Goal: Navigation & Orientation: Find specific page/section

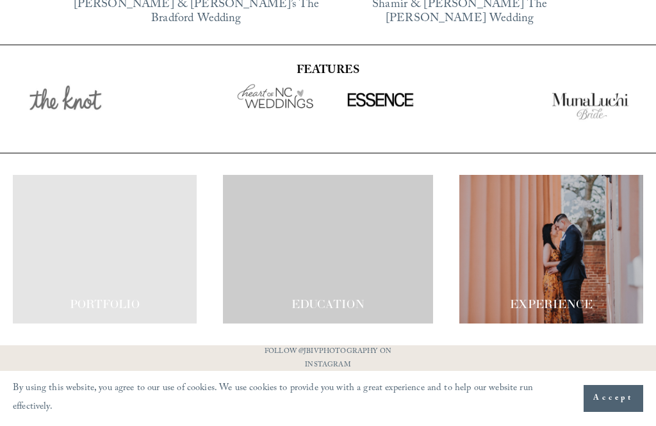
scroll to position [2208, 0]
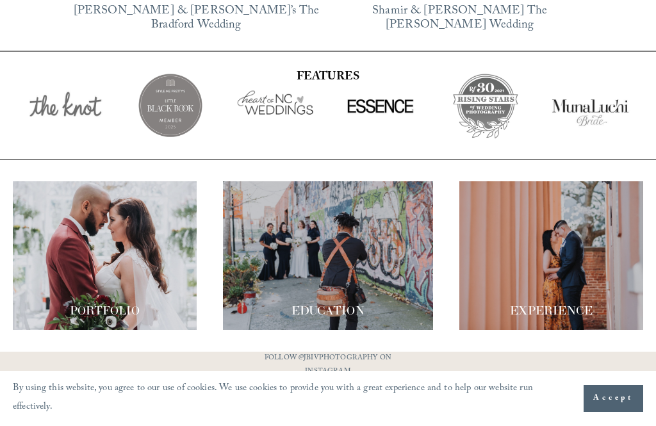
click at [348, 279] on div at bounding box center [328, 255] width 210 height 149
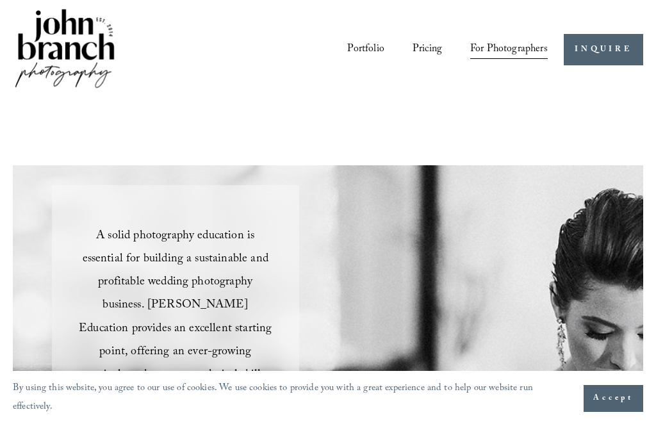
click at [0, 0] on div at bounding box center [0, 0] width 0 height 0
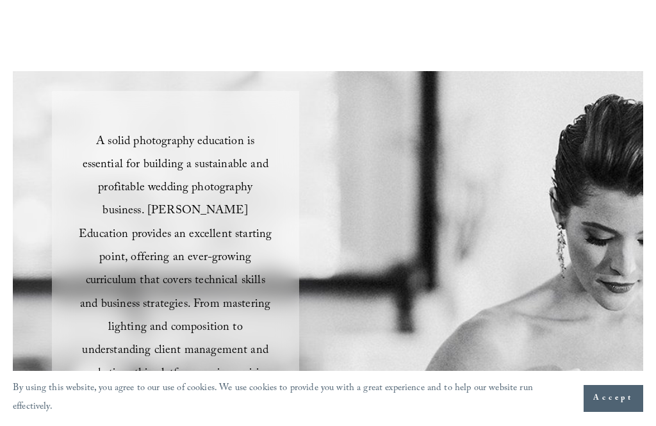
click at [610, 88] on div "A solid photography education is essential for building a sustainable and profi…" at bounding box center [328, 383] width 630 height 625
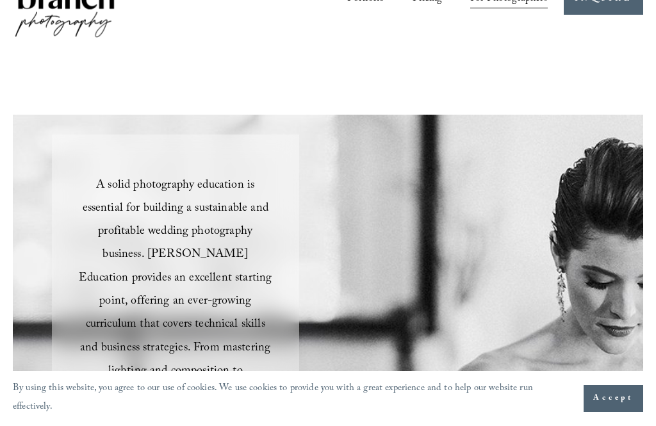
scroll to position [0, 0]
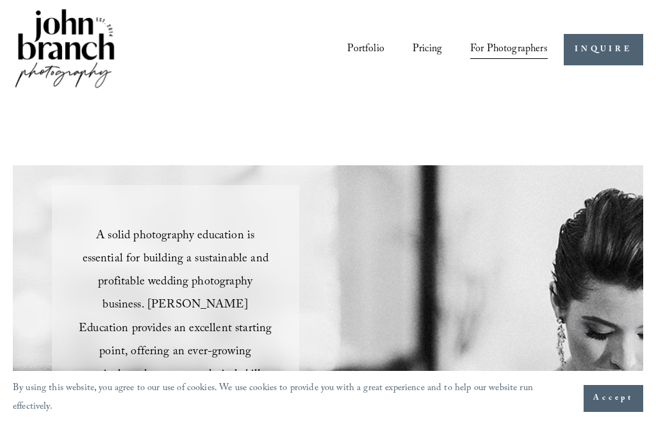
click at [0, 0] on div at bounding box center [0, 0] width 0 height 0
click at [411, 277] on link "Folder: For Photographers" at bounding box center [328, 284] width 226 height 26
click at [330, 368] on link "Blog" at bounding box center [328, 381] width 49 height 26
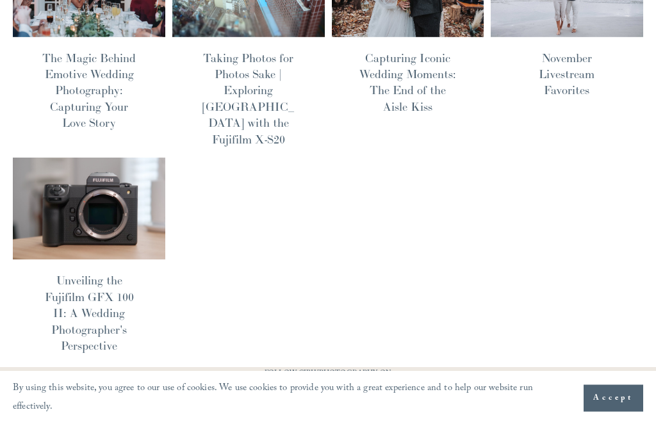
scroll to position [708, 0]
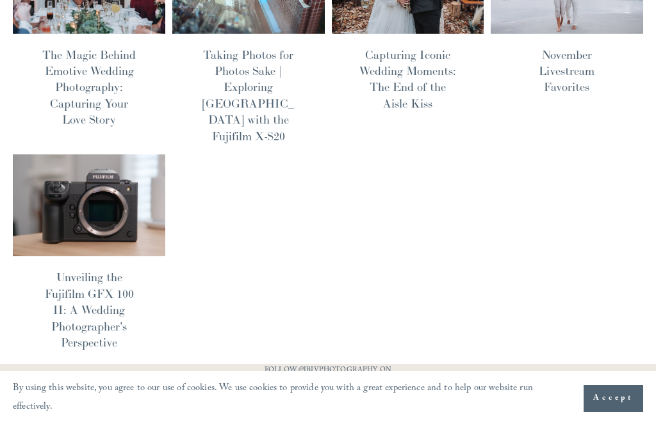
click at [615, 405] on span "Accept" at bounding box center [613, 398] width 40 height 13
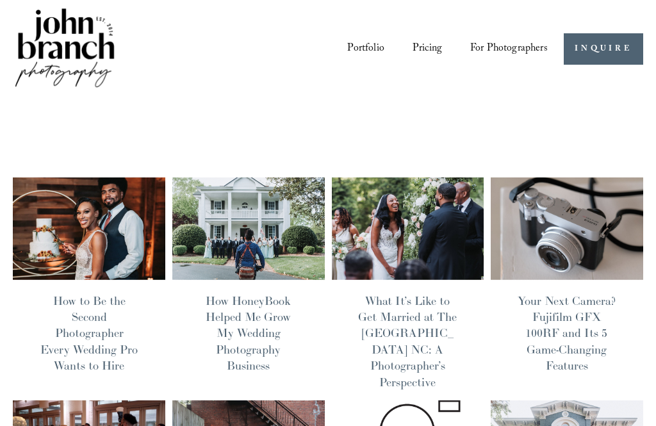
scroll to position [0, 0]
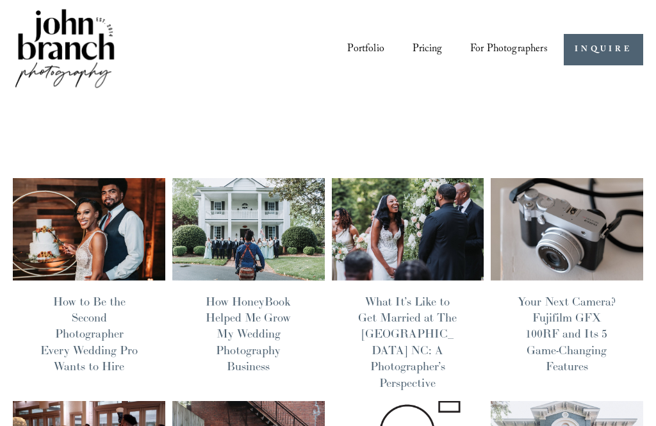
click at [0, 0] on img at bounding box center [0, 0] width 0 height 0
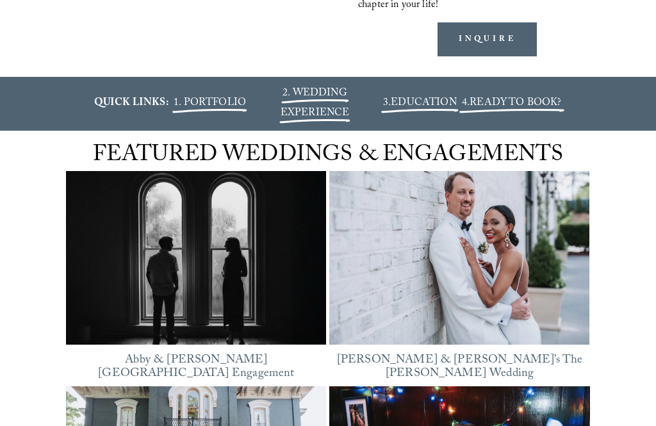
scroll to position [1428, 0]
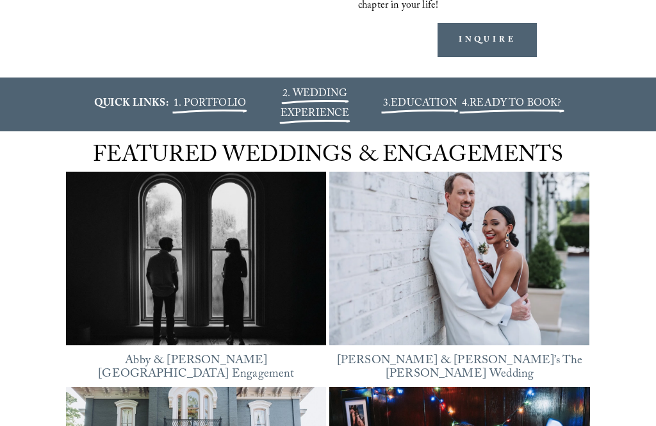
click at [537, 113] on span "READY TO BOOK?" at bounding box center [515, 103] width 92 height 17
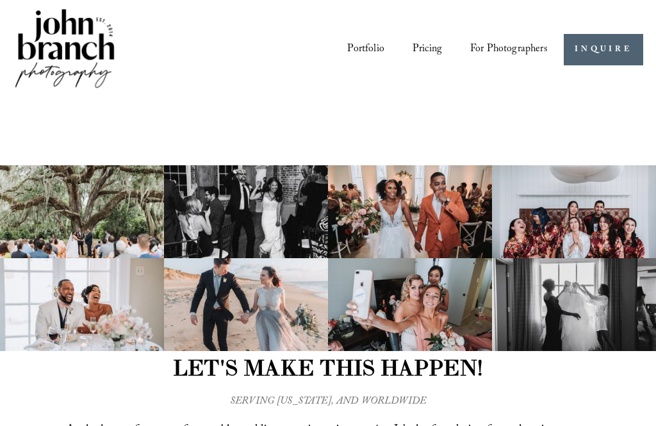
click at [0, 0] on img at bounding box center [0, 0] width 0 height 0
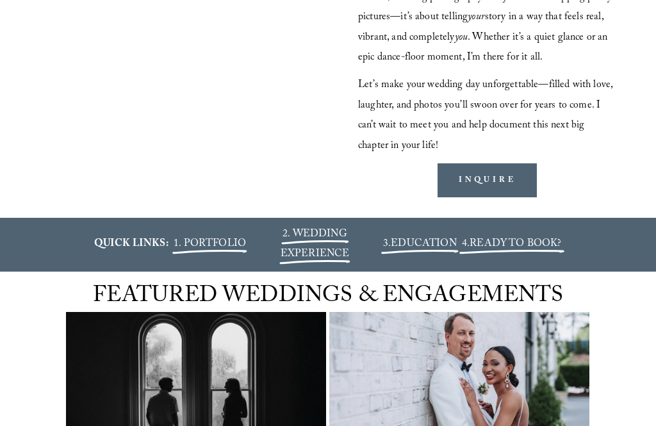
scroll to position [1288, 0]
click at [314, 263] on span "2. WEDDING EXPERIENCE" at bounding box center [315, 244] width 69 height 37
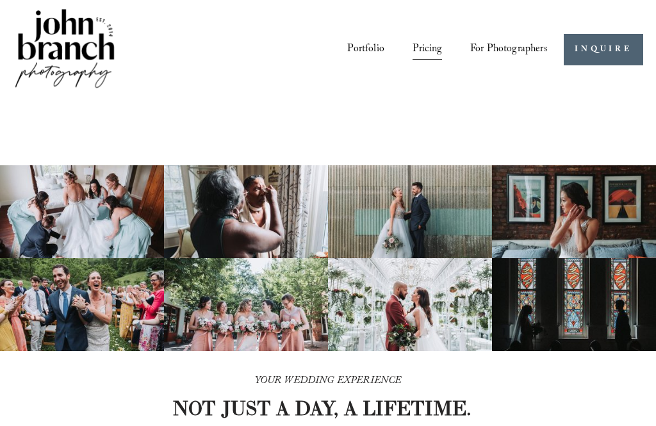
click at [0, 0] on button "Open Menu Close Menu" at bounding box center [0, 0] width 0 height 0
click at [351, 208] on link "Portfolio" at bounding box center [328, 211] width 93 height 26
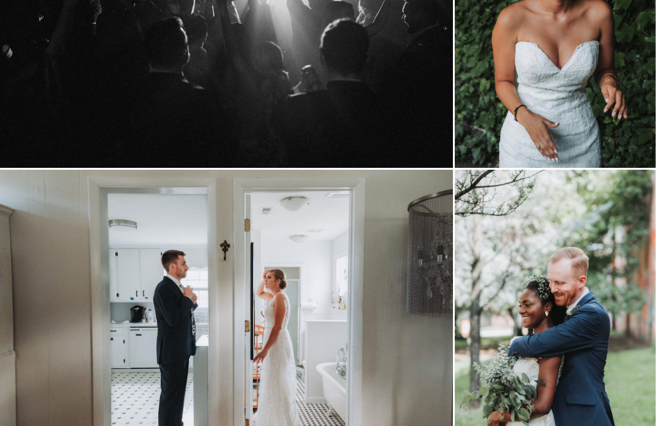
scroll to position [823, 0]
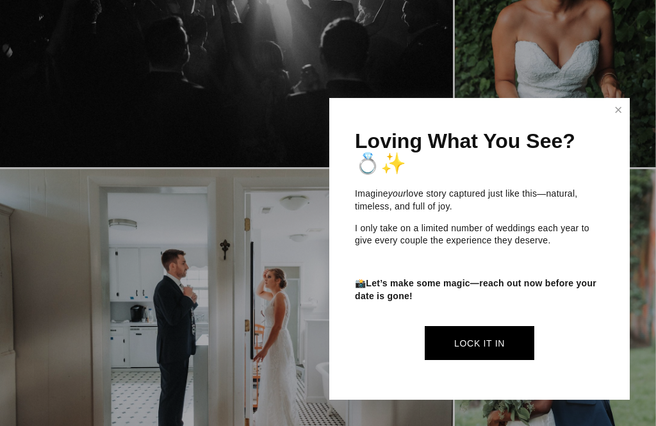
click at [616, 120] on link "Close" at bounding box center [617, 110] width 19 height 20
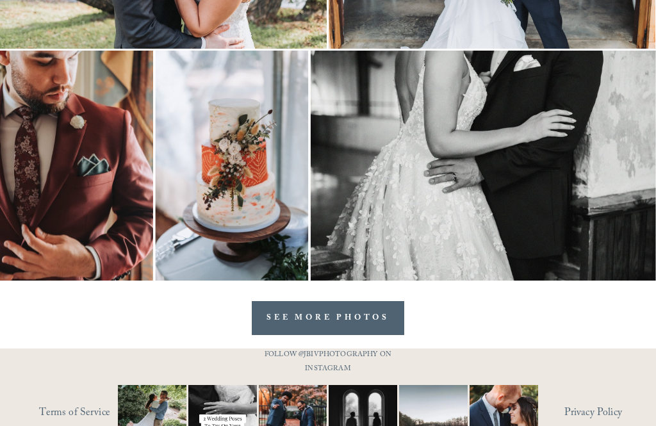
scroll to position [6524, 0]
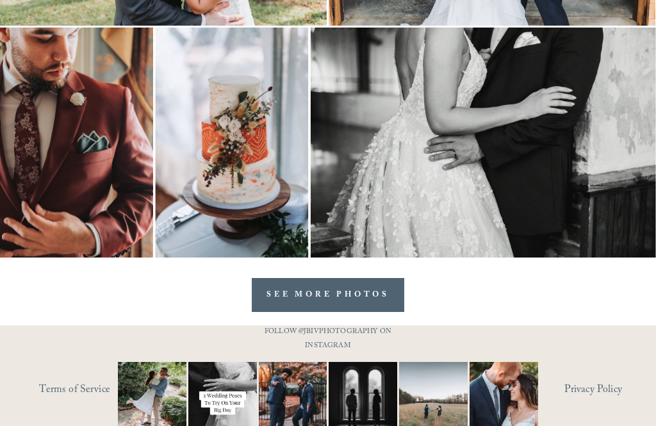
click at [224, 405] on img at bounding box center [222, 396] width 103 height 69
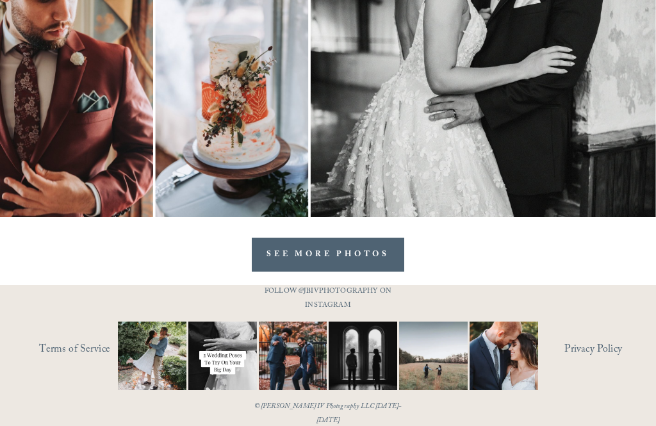
scroll to position [6565, 0]
